Goal: Task Accomplishment & Management: Manage account settings

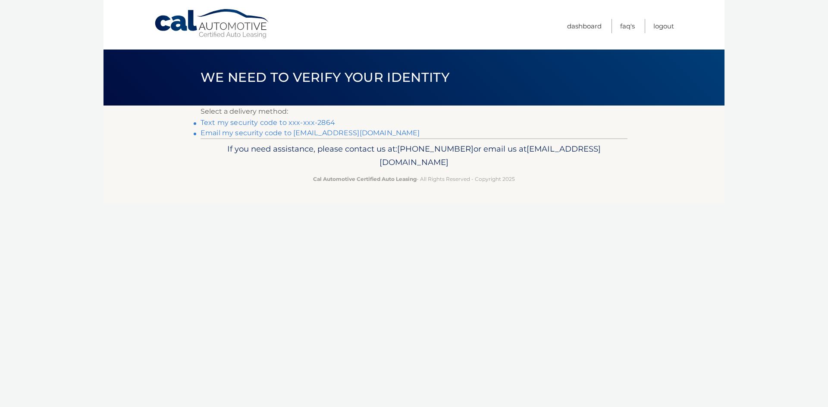
click at [292, 122] on link "Text my security code to xxx-xxx-2864" at bounding box center [267, 123] width 135 height 8
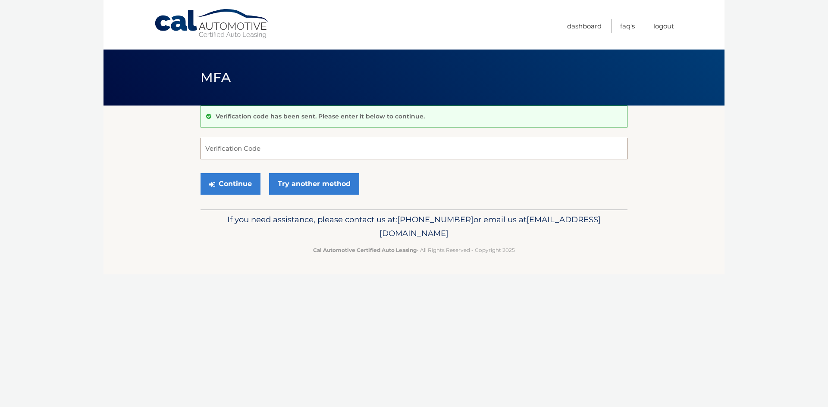
click at [282, 151] on input "Verification Code" at bounding box center [413, 149] width 427 height 22
type input "332541"
click at [239, 182] on button "Continue" at bounding box center [230, 184] width 60 height 22
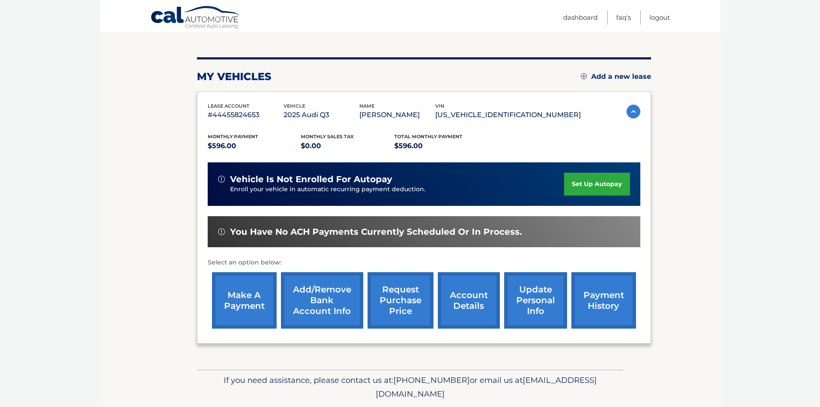
scroll to position [72, 0]
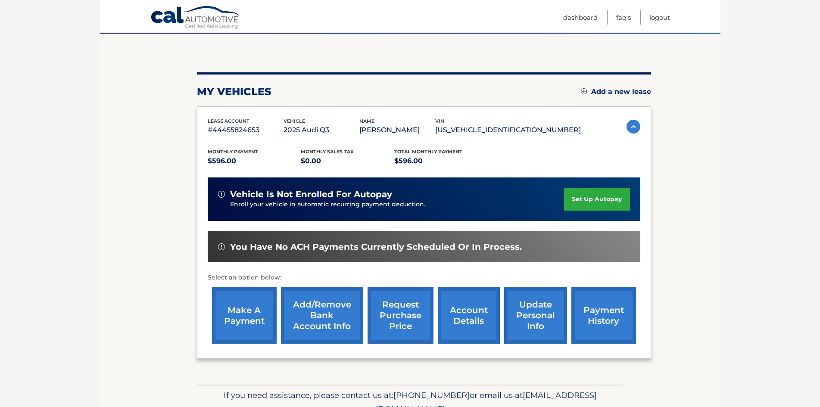
click at [261, 322] on link "make a payment" at bounding box center [244, 316] width 65 height 56
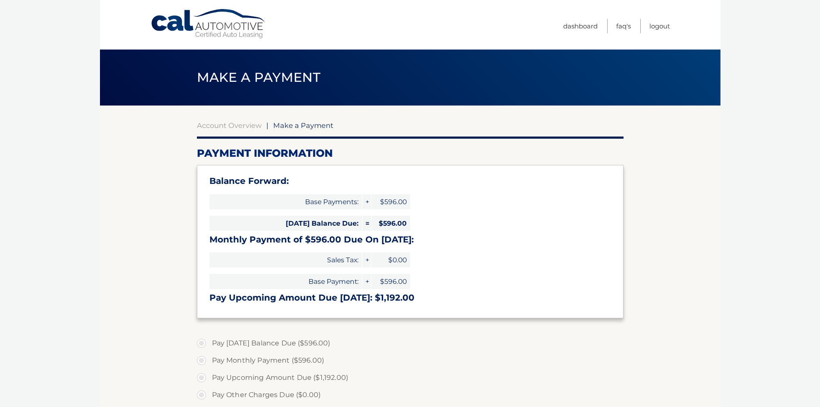
select select "MGY0MWVjNWItMTUyYS00Yzk4LWI1ZGYtNGIzMzNkNmU3NDky"
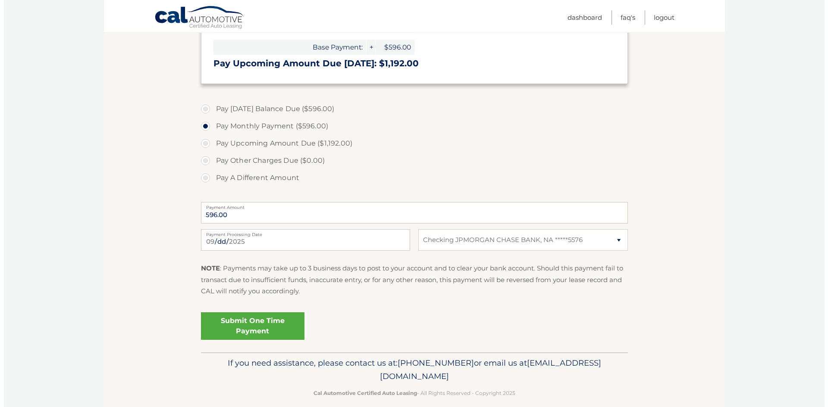
scroll to position [245, 0]
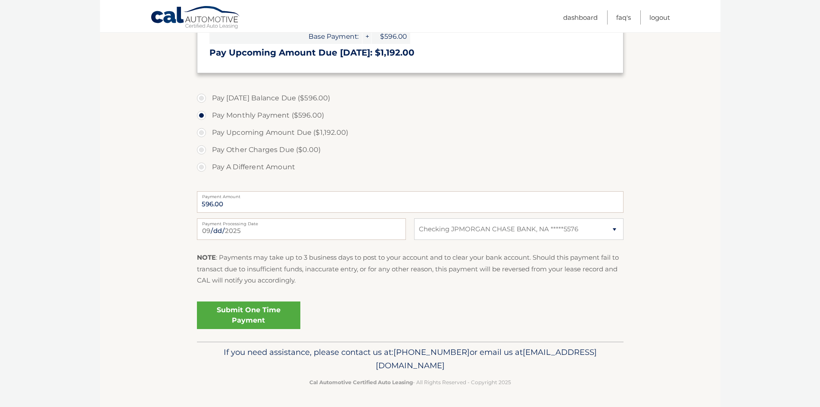
click at [276, 316] on link "Submit One Time Payment" at bounding box center [248, 316] width 103 height 28
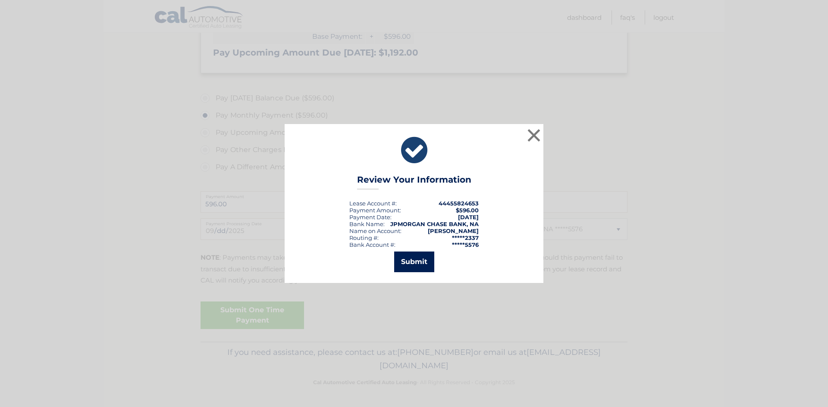
click at [419, 256] on button "Submit" at bounding box center [414, 262] width 40 height 21
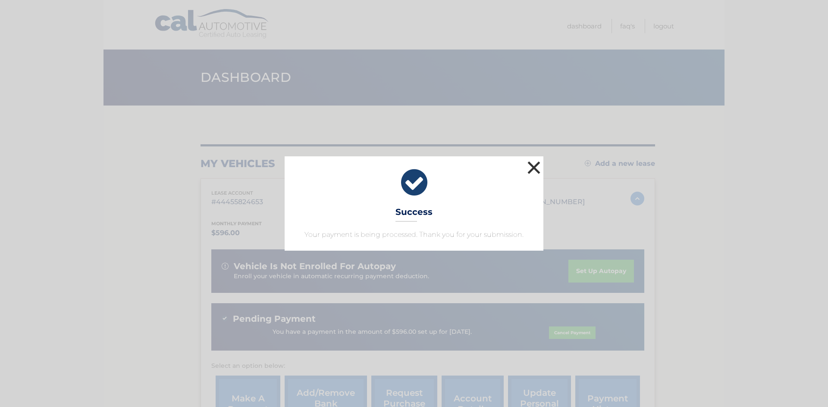
click at [532, 171] on button "×" at bounding box center [533, 167] width 17 height 17
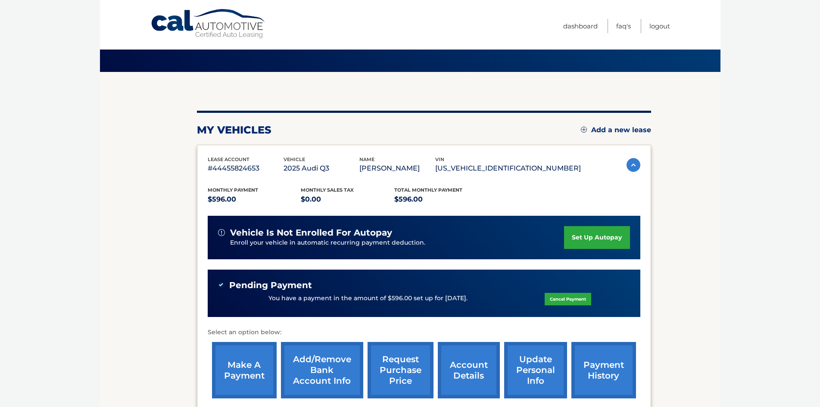
scroll to position [86, 0]
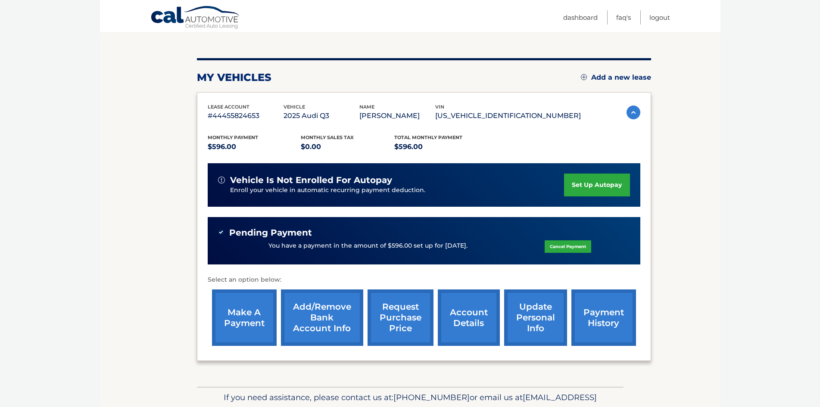
click at [601, 184] on link "set up autopay" at bounding box center [597, 185] width 66 height 23
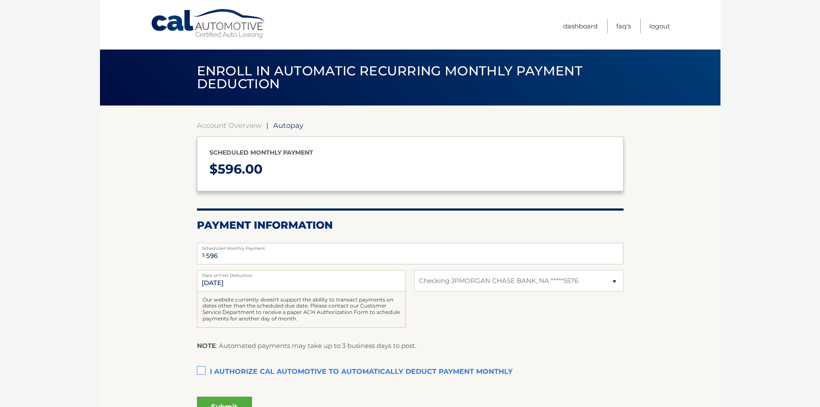
select select "MGY0MWVjNWItMTUyYS00Yzk4LWI1ZGYtNGIzMzNkNmU3NDky"
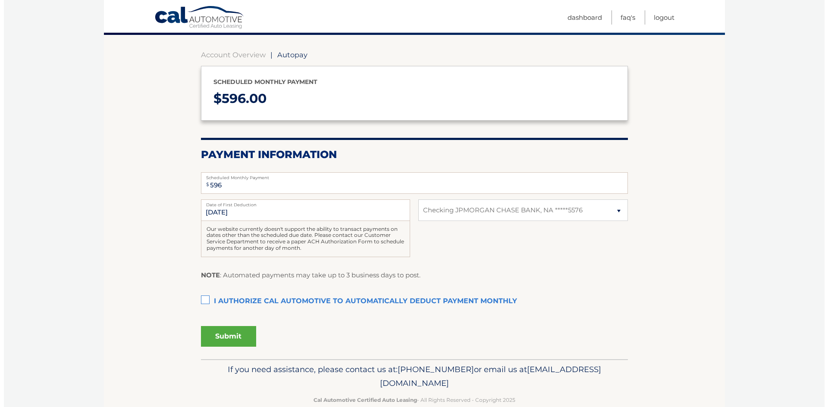
scroll to position [86, 0]
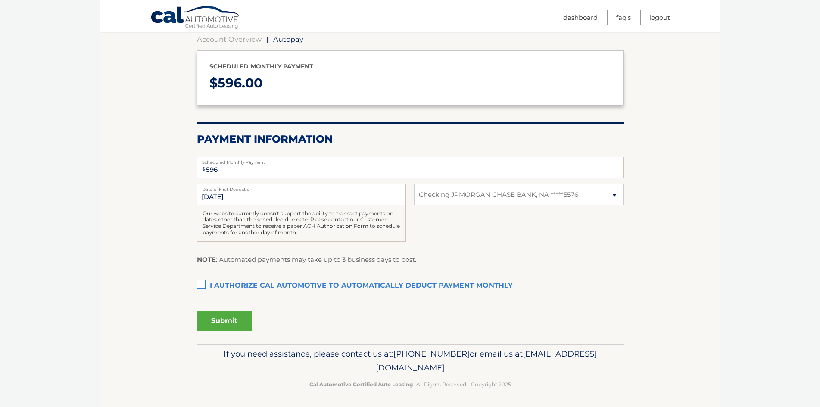
click at [201, 286] on label "I authorize cal automotive to automatically deduct payment monthly This checkbo…" at bounding box center [410, 286] width 427 height 17
click at [0, 0] on input "I authorize cal automotive to automatically deduct payment monthly This checkbo…" at bounding box center [0, 0] width 0 height 0
click at [232, 319] on button "Submit" at bounding box center [224, 321] width 55 height 21
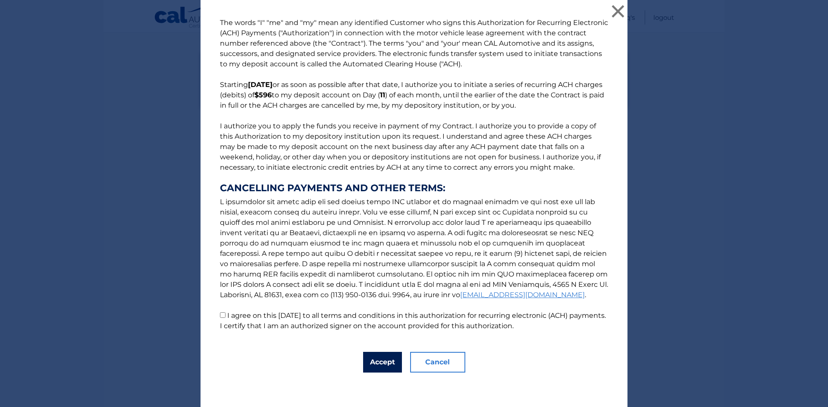
click at [375, 361] on button "Accept" at bounding box center [382, 362] width 39 height 21
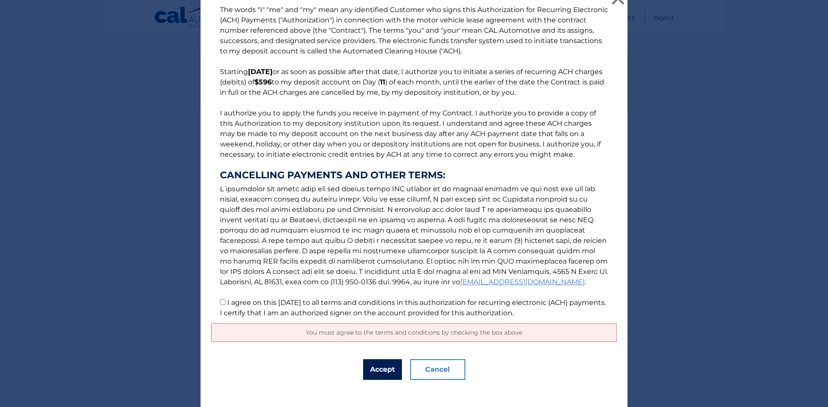
scroll to position [20, 0]
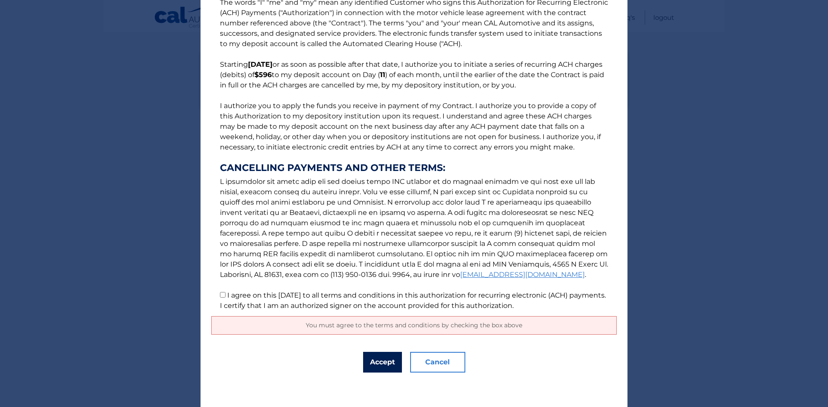
click at [372, 361] on button "Accept" at bounding box center [382, 362] width 39 height 21
click at [220, 296] on input "I agree on this 09/14/2025 to all terms and conditions in this authorization fo…" at bounding box center [223, 295] width 6 height 6
checkbox input "true"
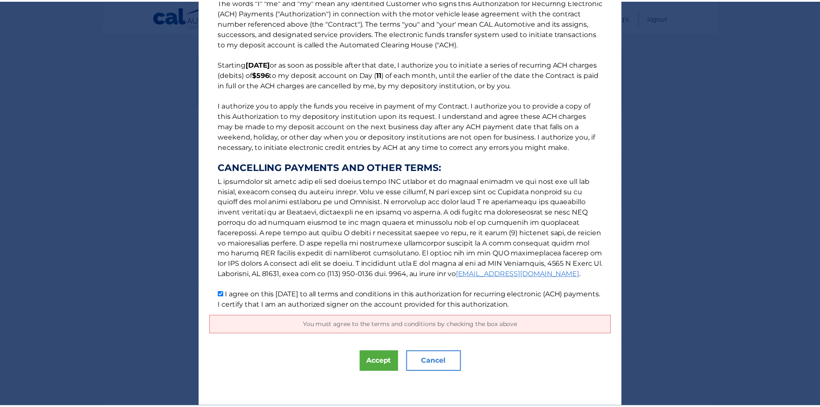
scroll to position [0, 0]
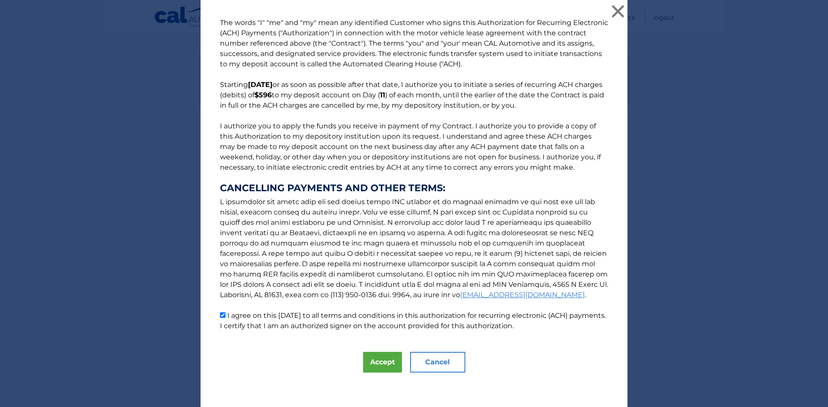
click at [446, 364] on button "Cancel" at bounding box center [437, 362] width 55 height 21
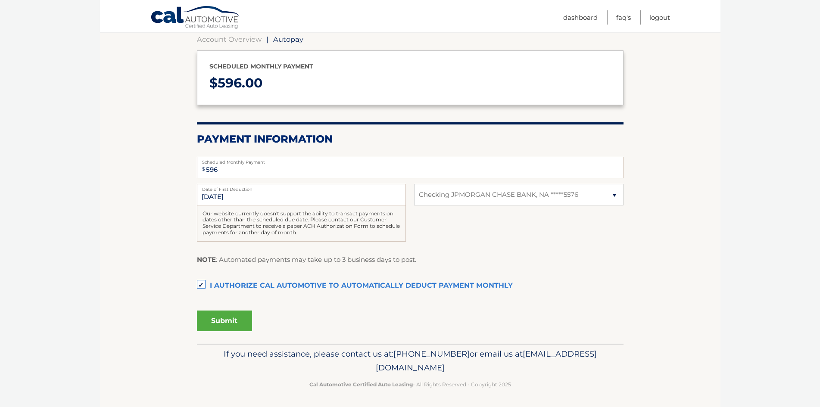
click at [205, 285] on label "I authorize cal automotive to automatically deduct payment monthly This checkbo…" at bounding box center [410, 286] width 427 height 17
click at [0, 0] on input "I authorize cal automotive to automatically deduct payment monthly This checkbo…" at bounding box center [0, 0] width 0 height 0
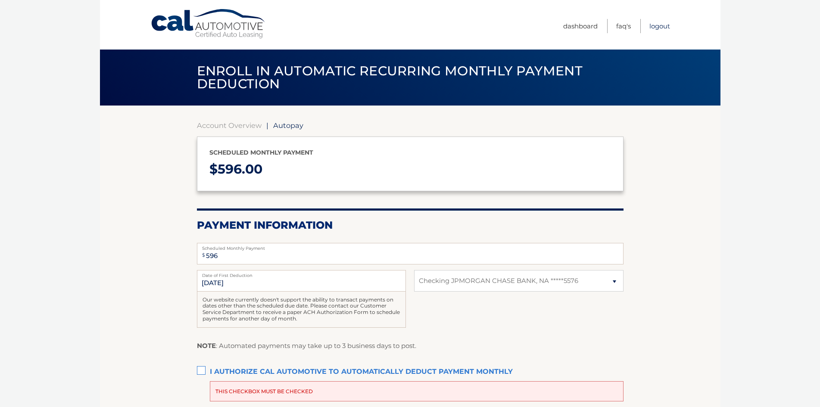
click at [660, 27] on link "Logout" at bounding box center [660, 26] width 21 height 14
